Goal: Information Seeking & Learning: Learn about a topic

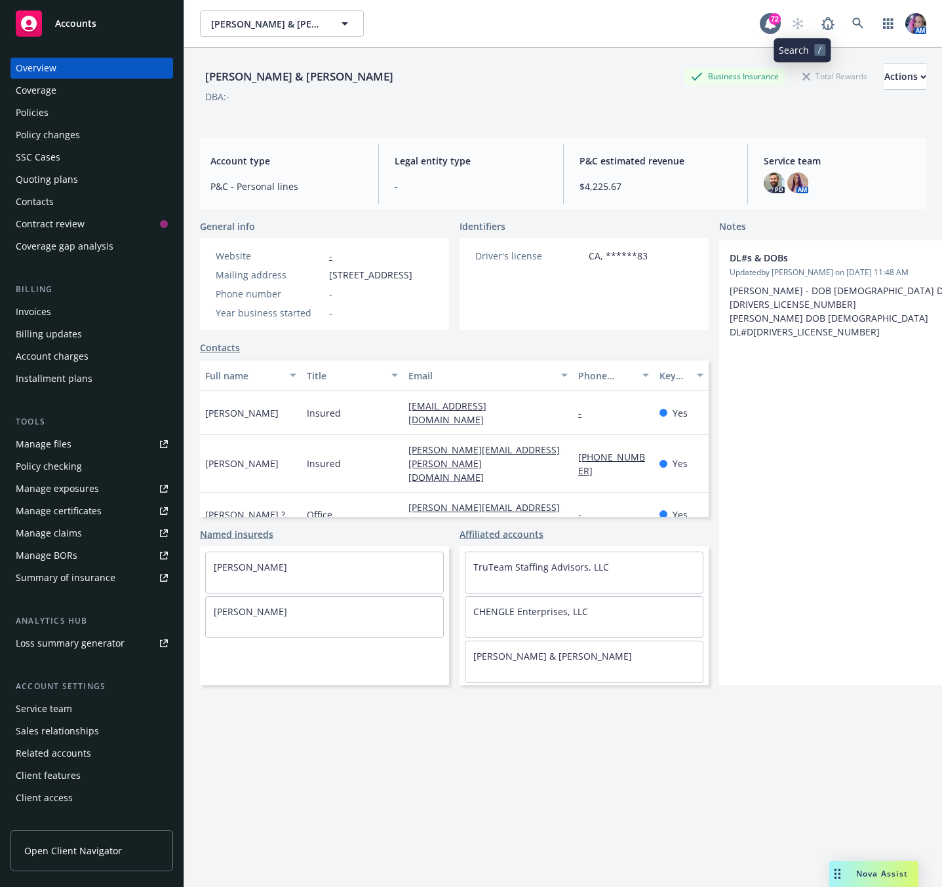
scroll to position [0, 41]
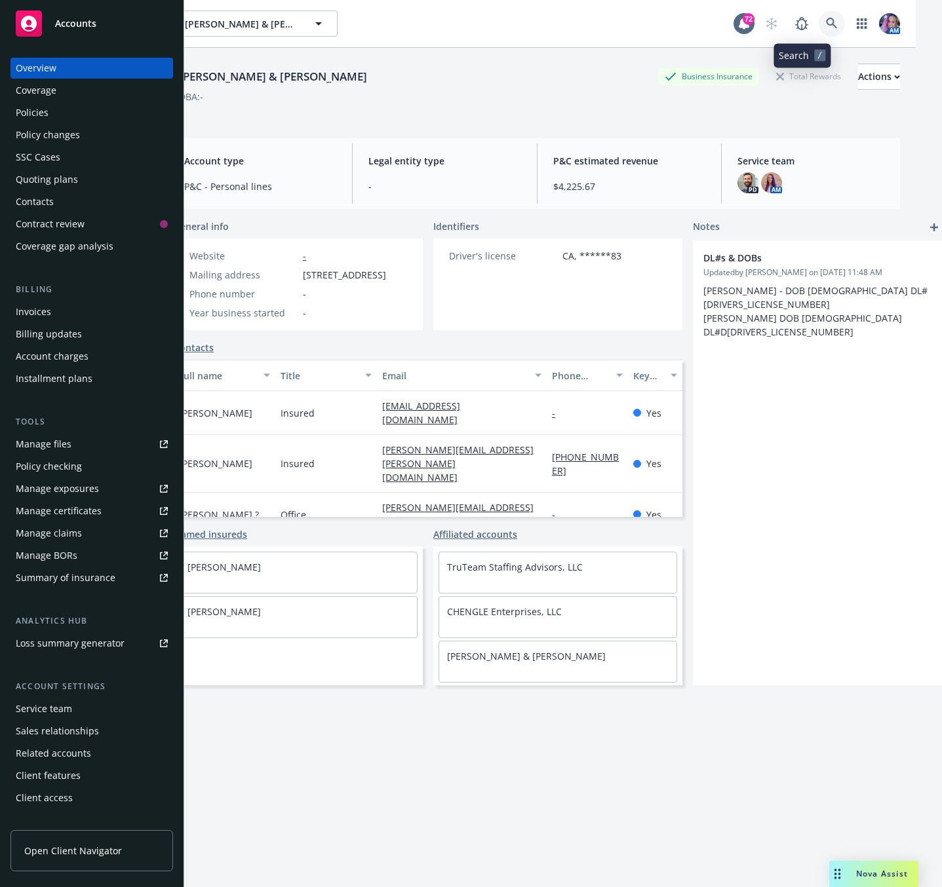
click at [826, 22] on icon at bounding box center [832, 24] width 12 height 12
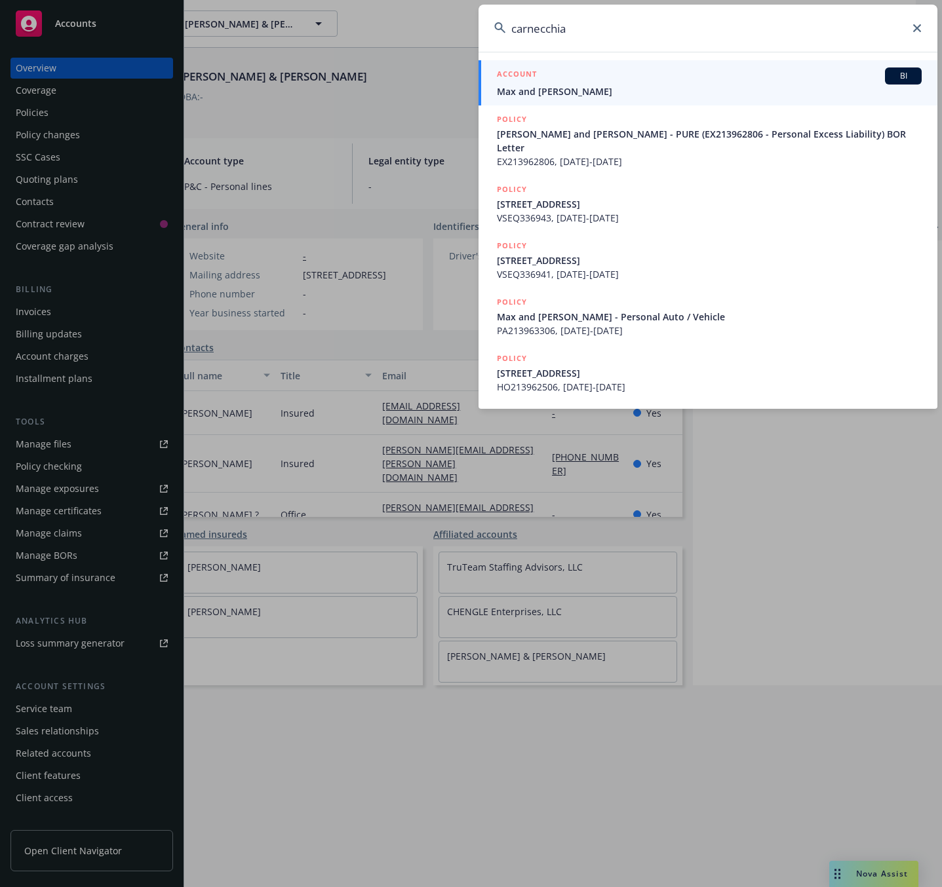
type input "carnecchia"
click at [553, 101] on link "ACCOUNT BI Max and [PERSON_NAME]" at bounding box center [707, 82] width 459 height 45
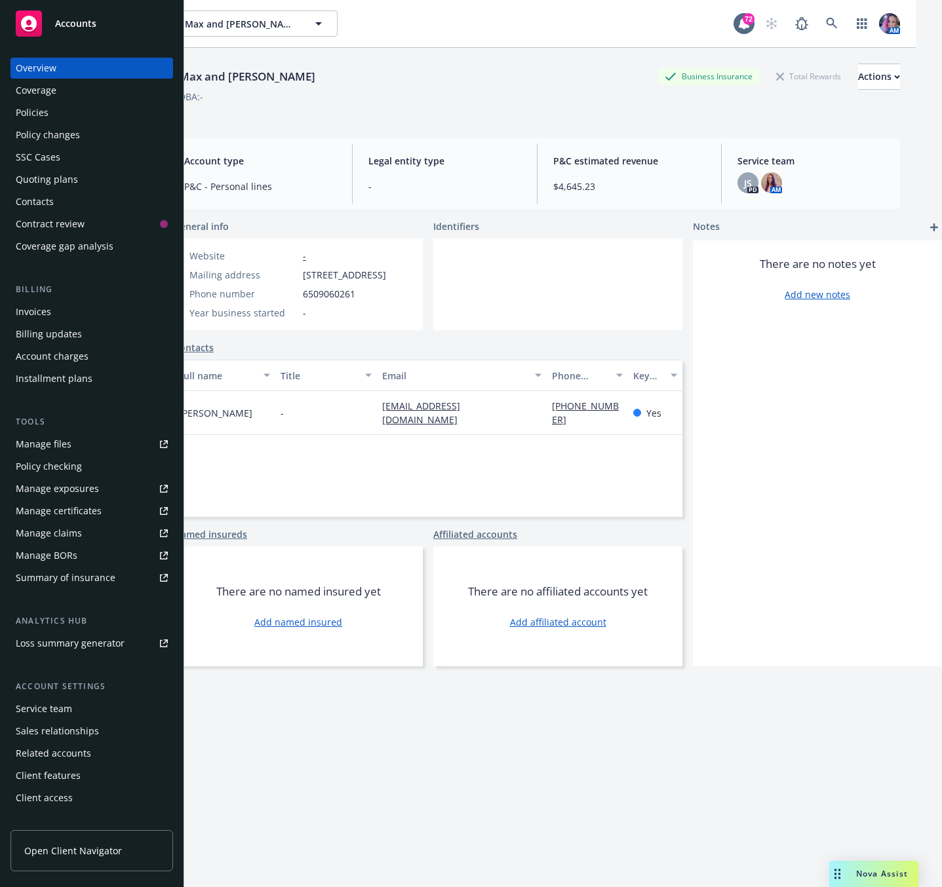
click at [77, 113] on div "Policies" at bounding box center [92, 112] width 152 height 21
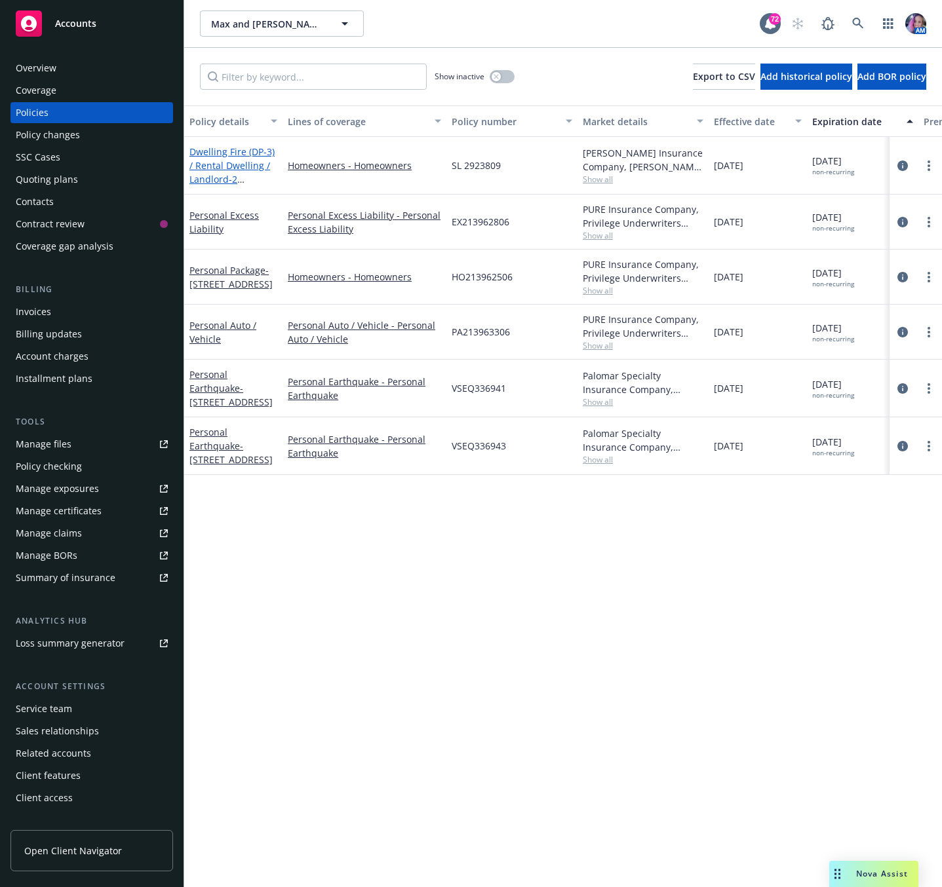
click at [230, 166] on link "Dwelling Fire (DP-3) / Rental Dwelling / Landlord - 2 Locations at [STREET_ADDR…" at bounding box center [231, 199] width 85 height 109
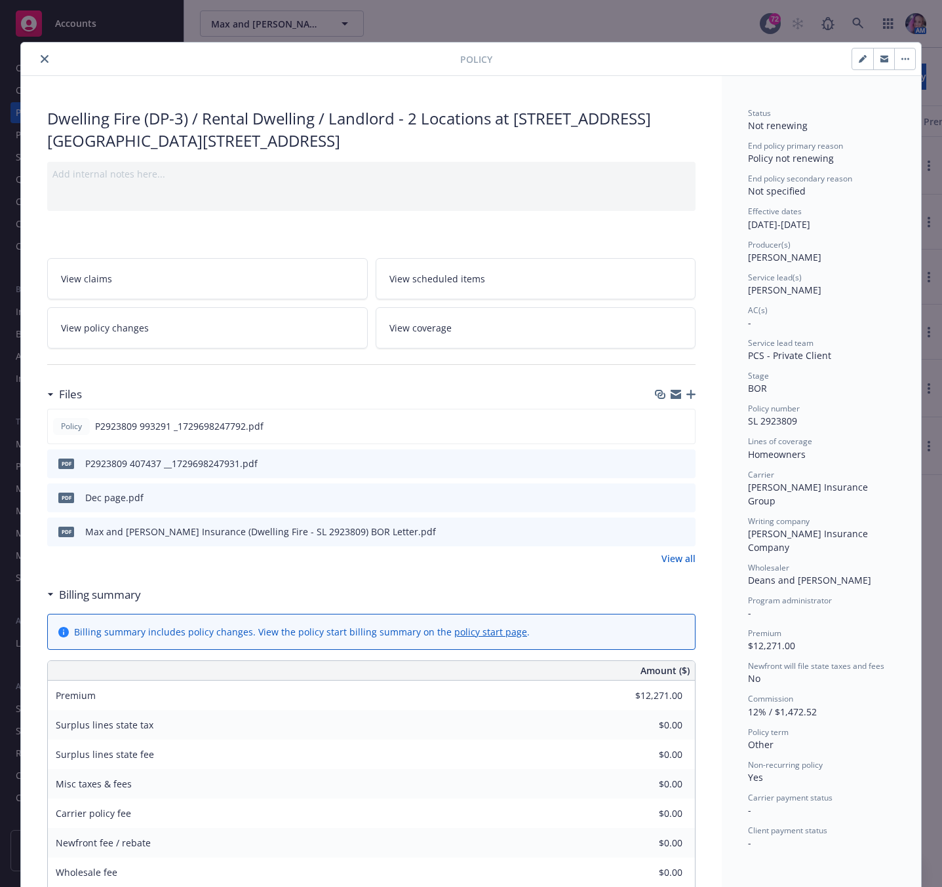
click at [41, 55] on icon "close" at bounding box center [45, 59] width 8 height 8
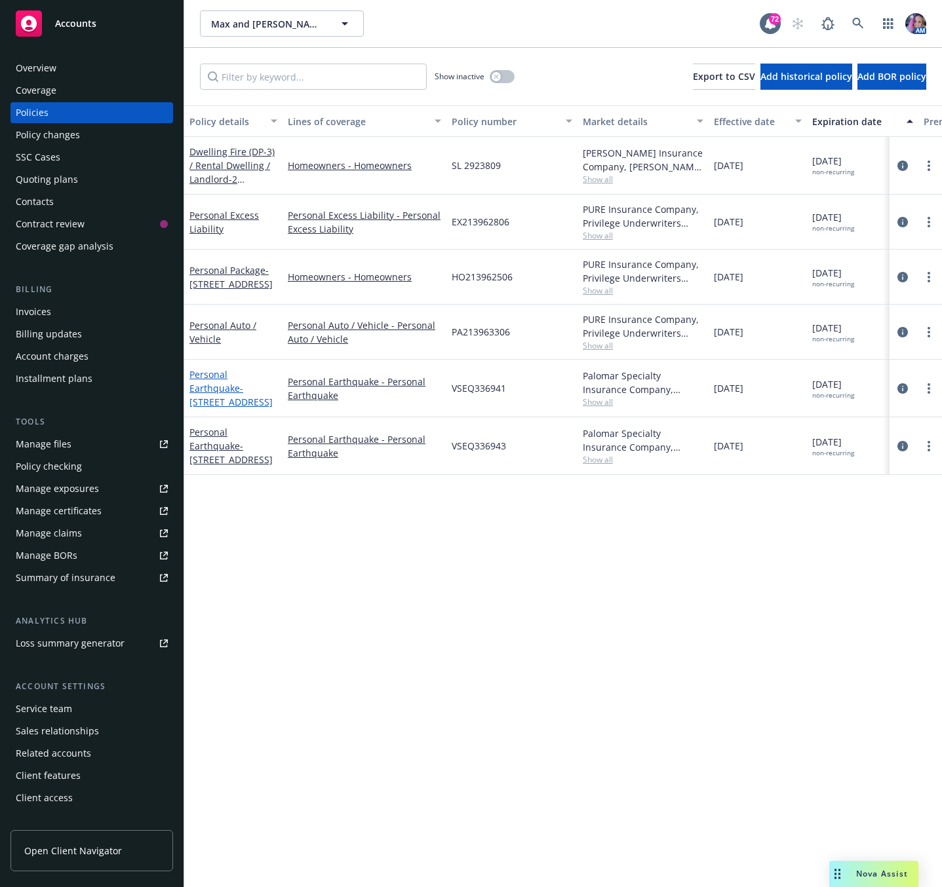
click at [242, 391] on span "- [STREET_ADDRESS]" at bounding box center [230, 395] width 83 height 26
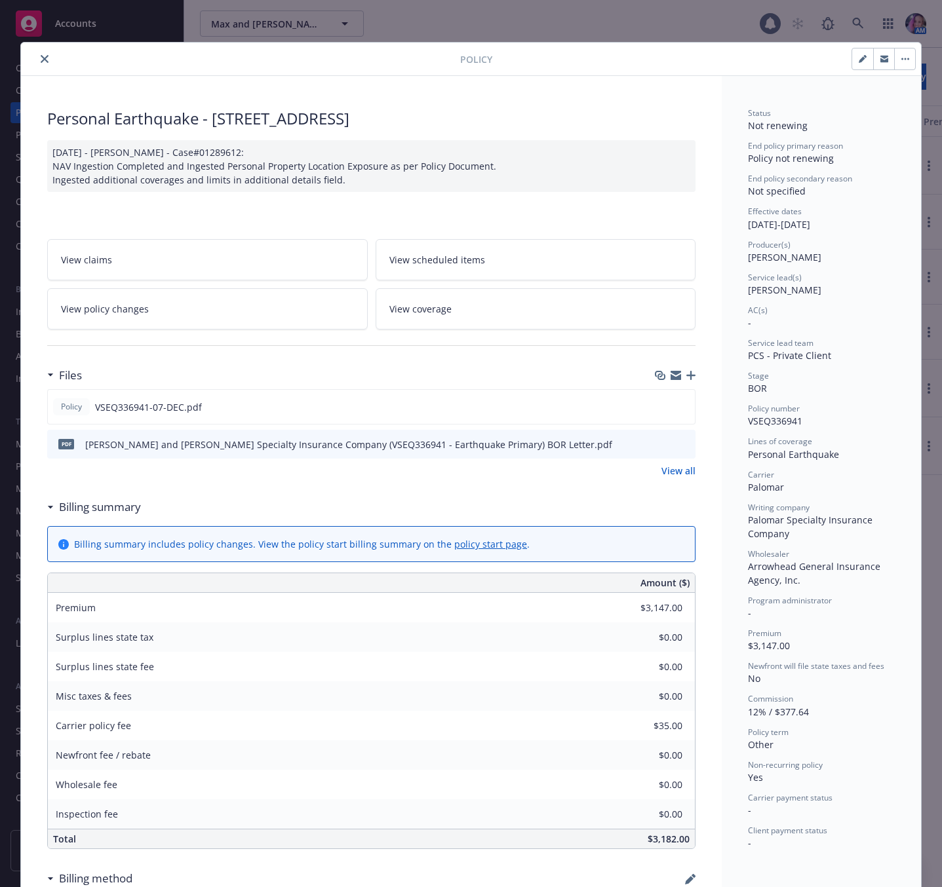
scroll to position [39, 0]
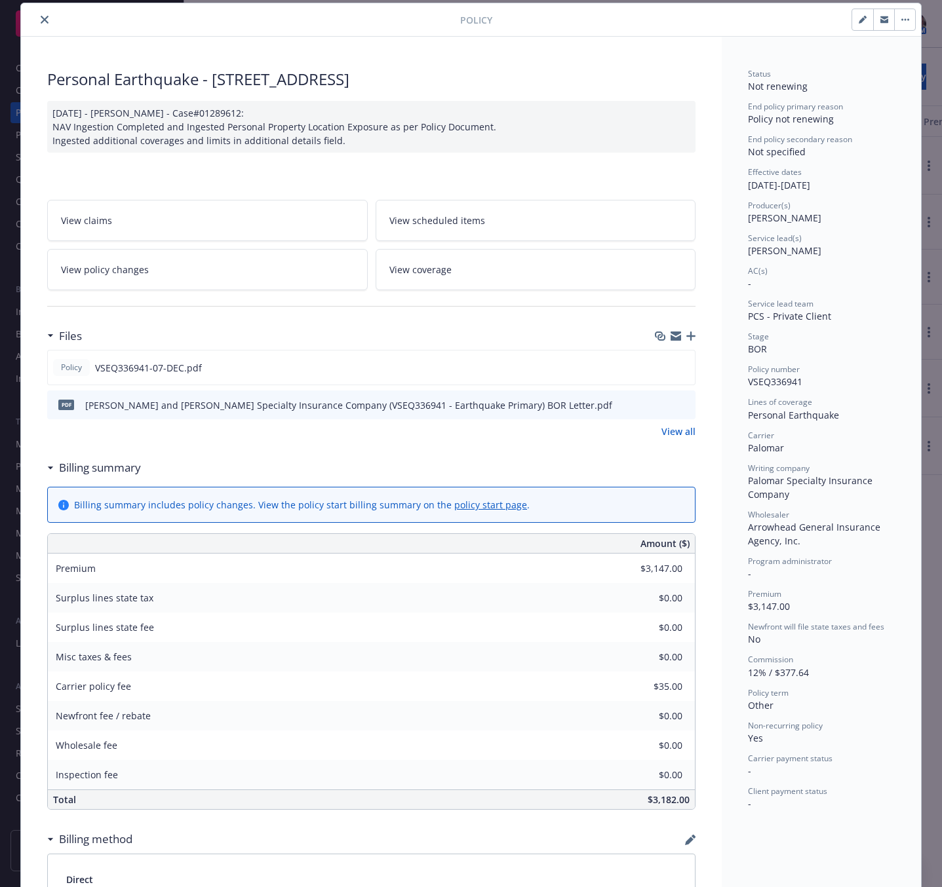
click at [41, 16] on icon "close" at bounding box center [45, 20] width 8 height 8
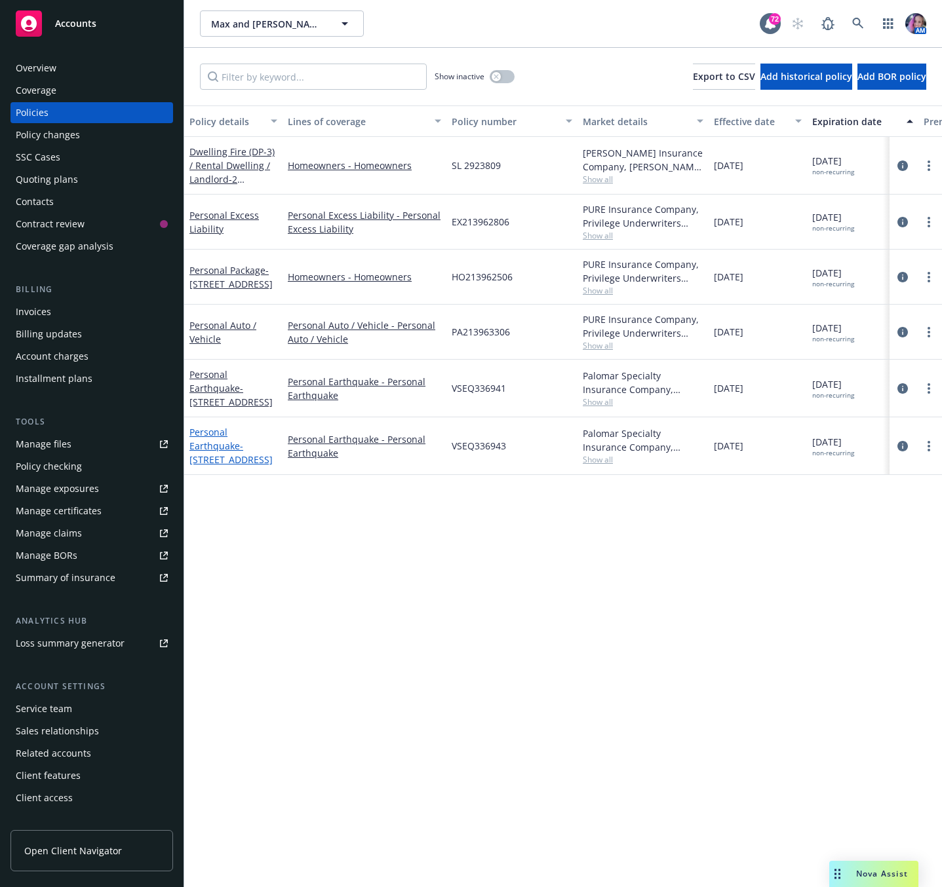
click at [214, 459] on span "- [STREET_ADDRESS]" at bounding box center [230, 453] width 83 height 26
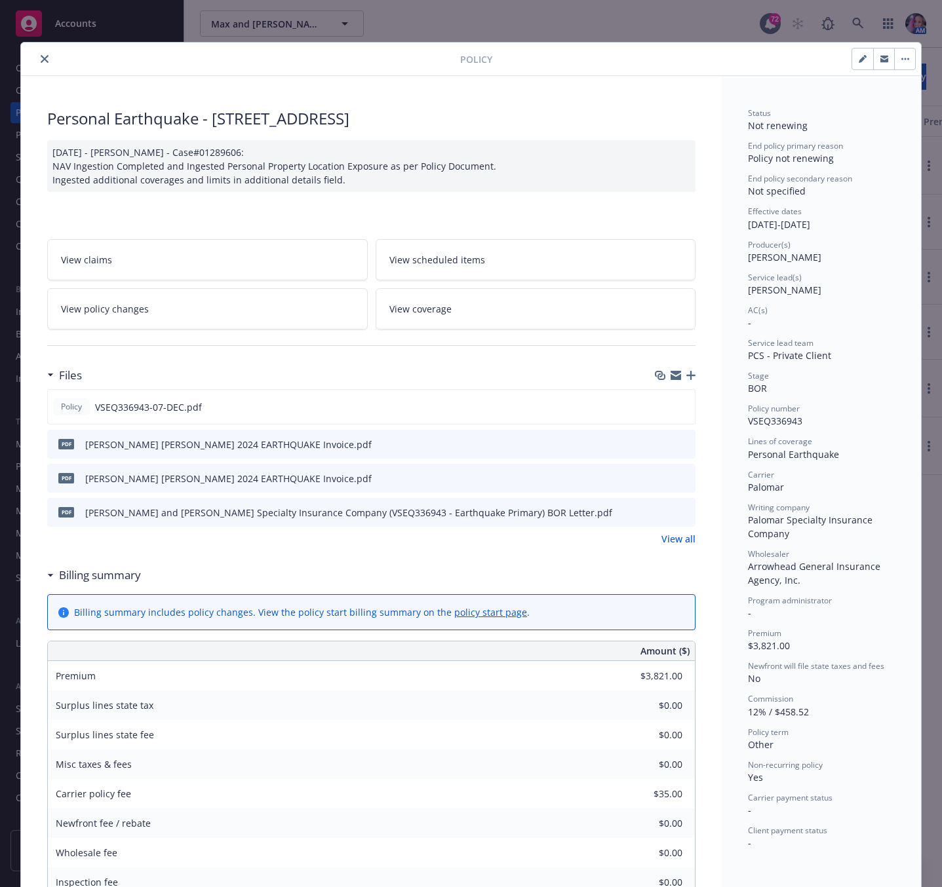
click at [41, 56] on icon "close" at bounding box center [45, 59] width 8 height 8
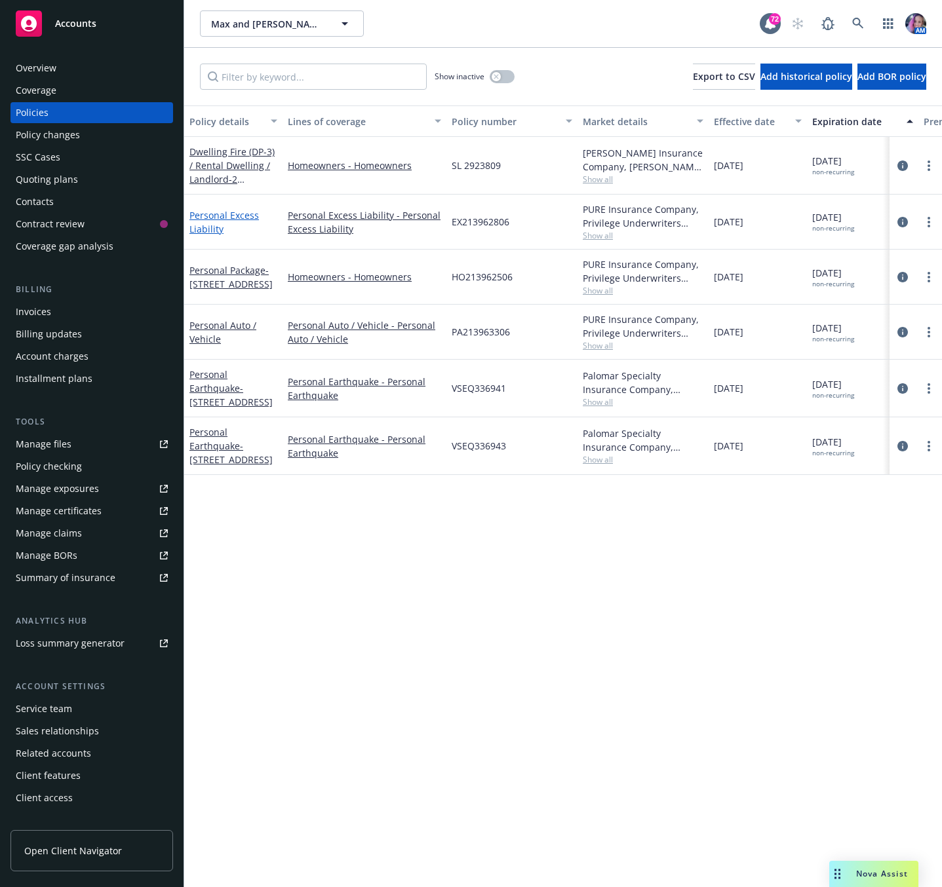
click at [213, 224] on link "Personal Excess Liability" at bounding box center [223, 222] width 69 height 26
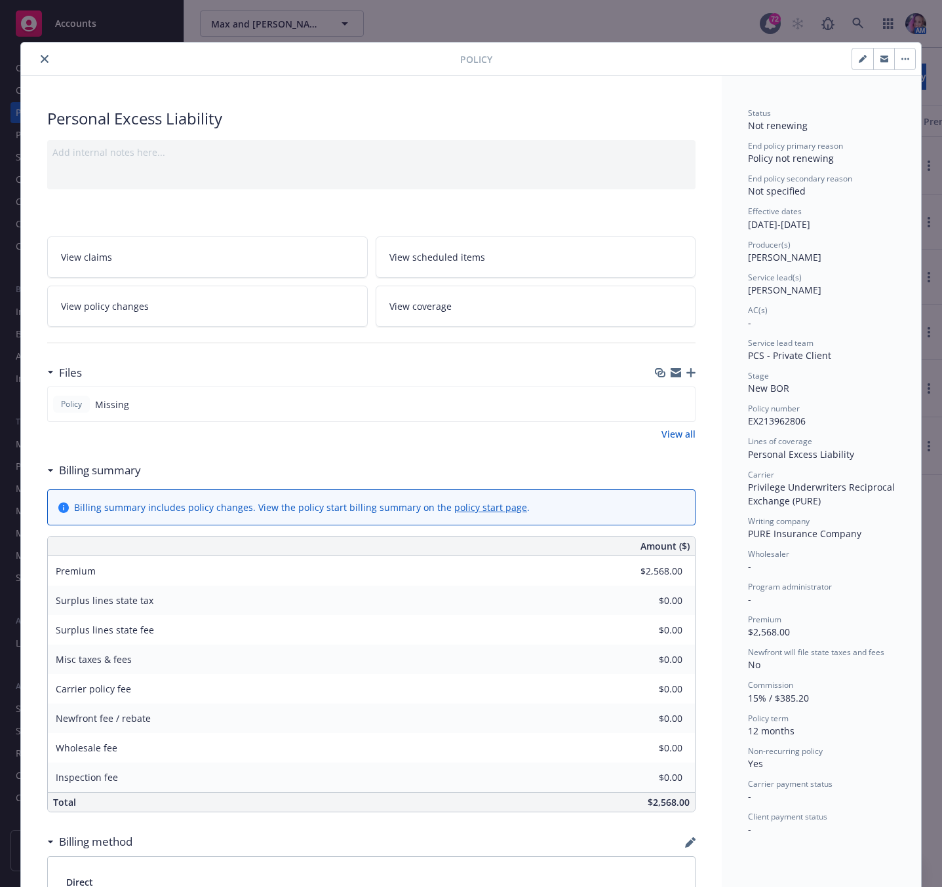
click at [41, 60] on icon "close" at bounding box center [45, 59] width 8 height 8
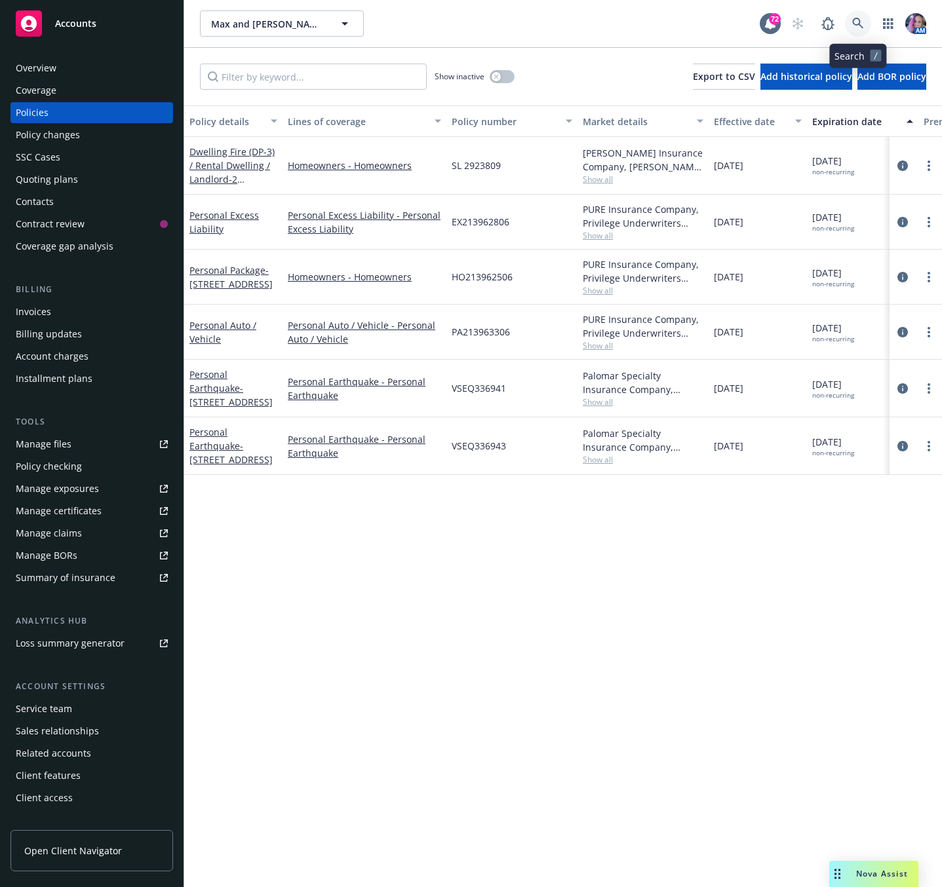
click at [855, 20] on icon at bounding box center [858, 24] width 12 height 12
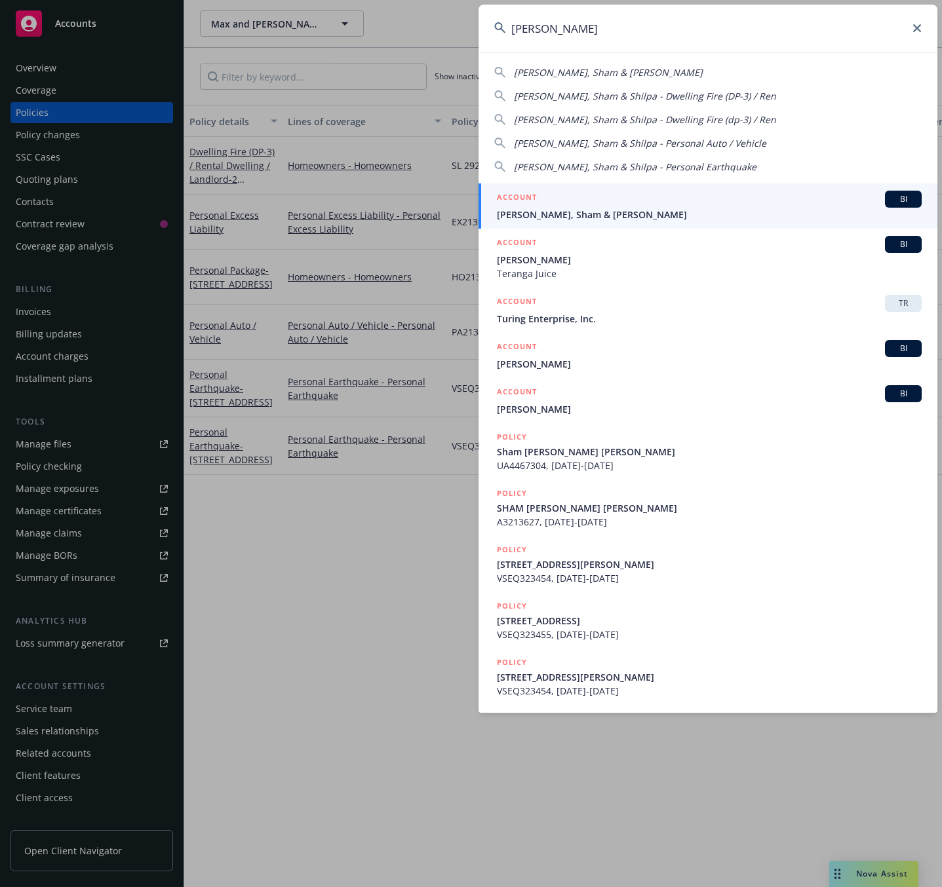
type input "[PERSON_NAME]"
click at [594, 195] on div "ACCOUNT BI" at bounding box center [709, 199] width 425 height 17
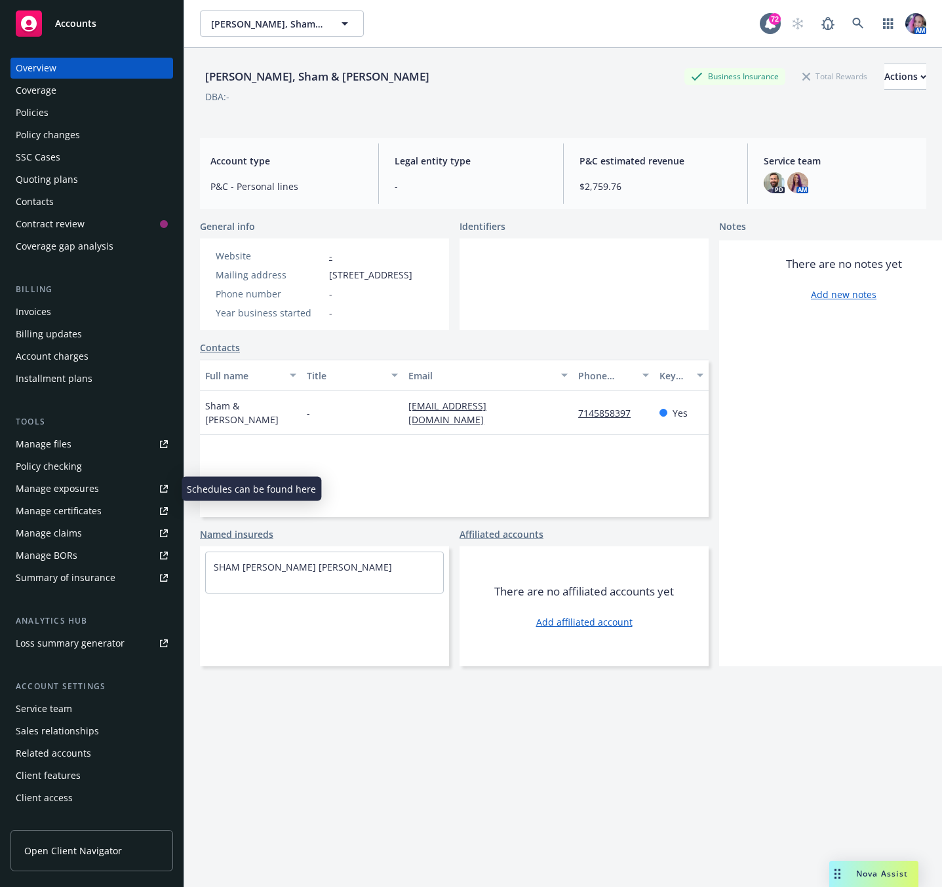
click at [48, 486] on div "Manage exposures" at bounding box center [57, 488] width 83 height 21
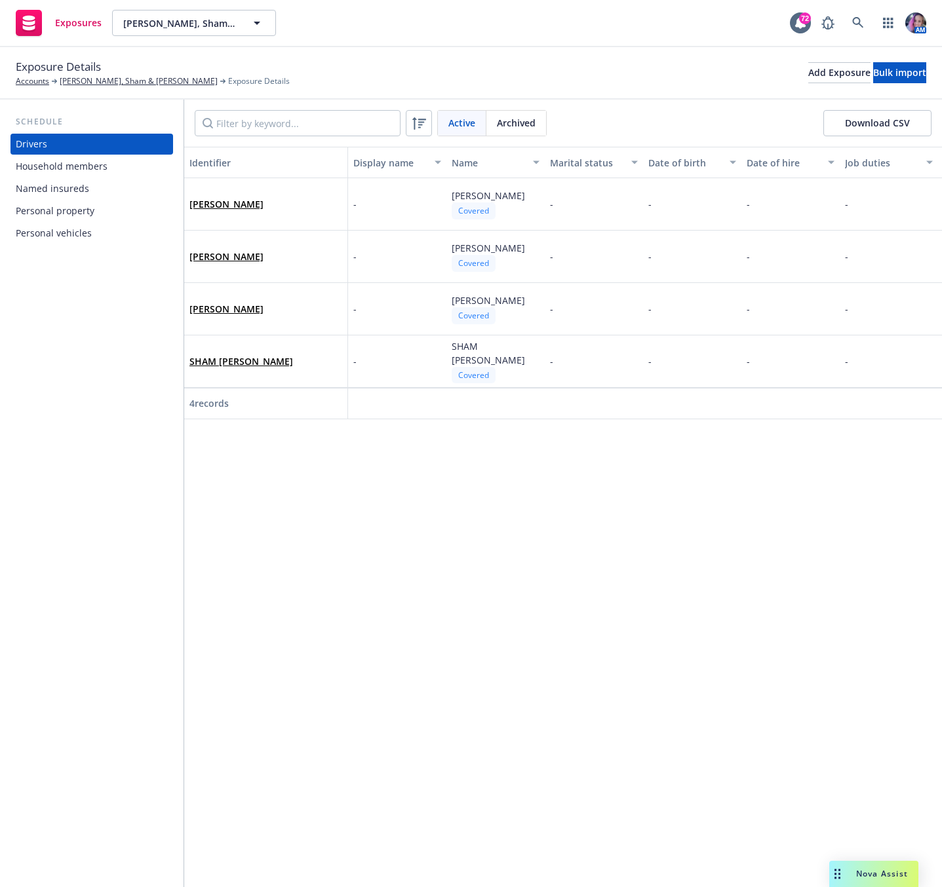
click at [79, 160] on div "Household members" at bounding box center [62, 166] width 92 height 21
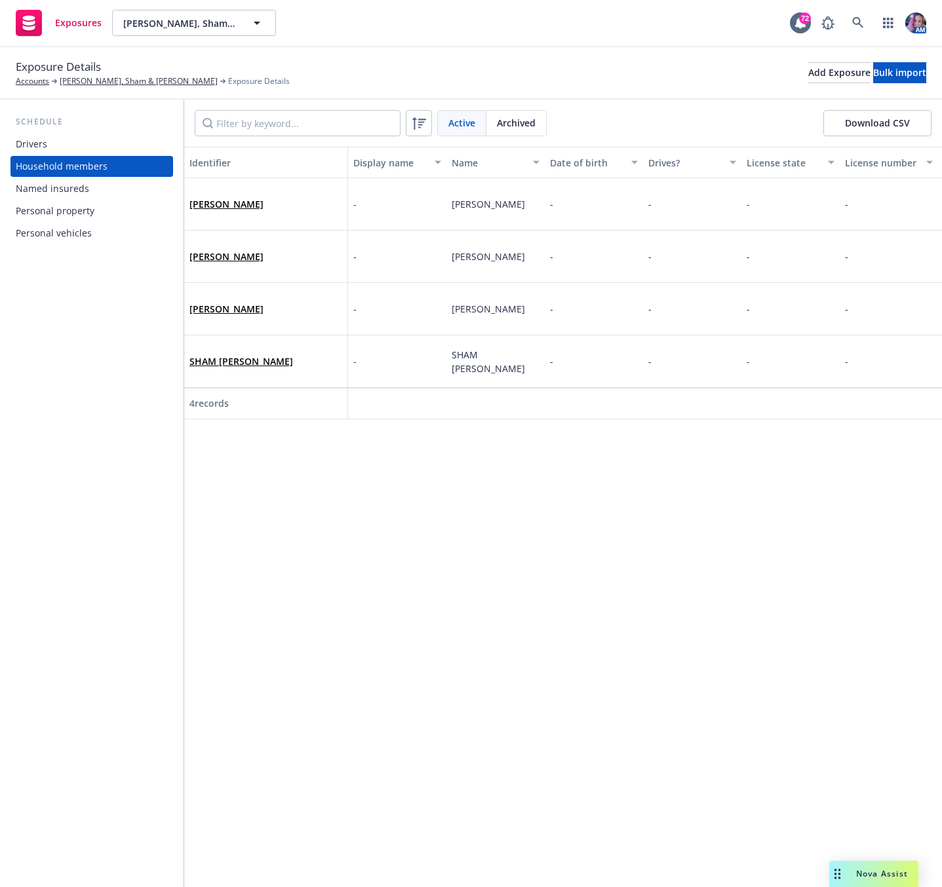
click at [56, 136] on div "Drivers" at bounding box center [92, 144] width 152 height 21
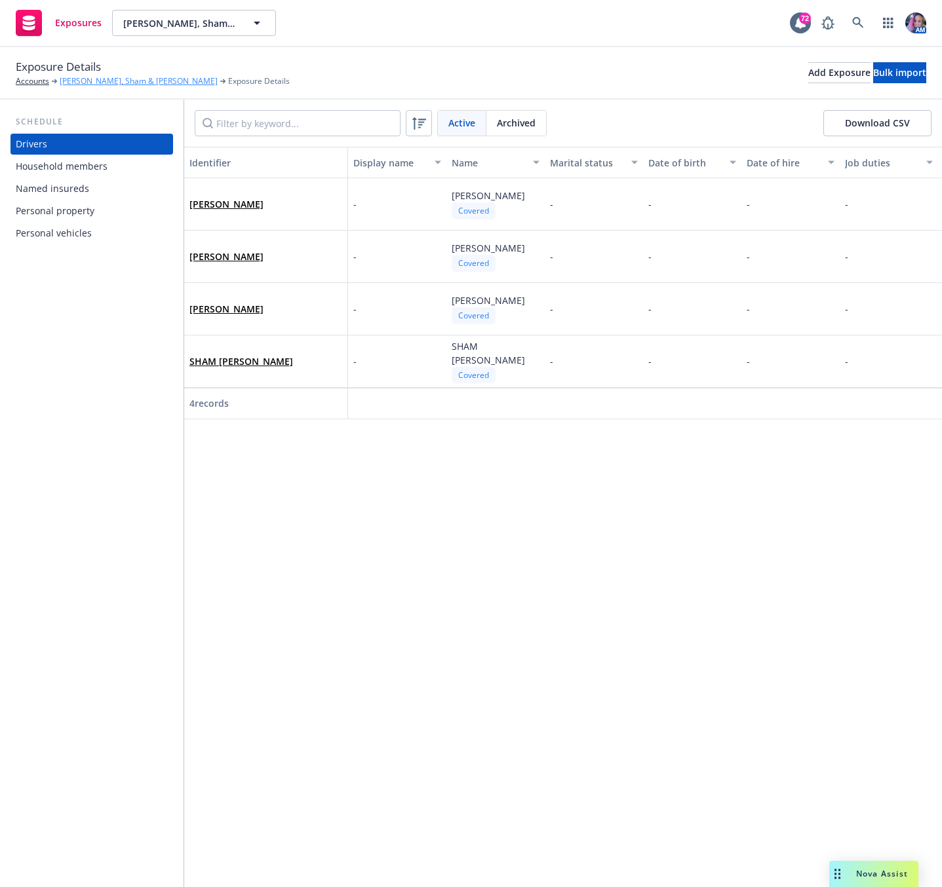
click at [73, 85] on link "[PERSON_NAME], Sham & [PERSON_NAME]" at bounding box center [139, 81] width 158 height 12
